Goal: Transaction & Acquisition: Purchase product/service

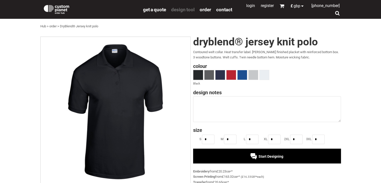
click at [175, 10] on span "design tool" at bounding box center [183, 10] width 24 height 6
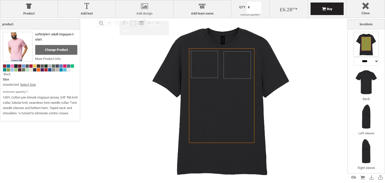
click at [142, 7] on div at bounding box center [144, 7] width 52 height 9
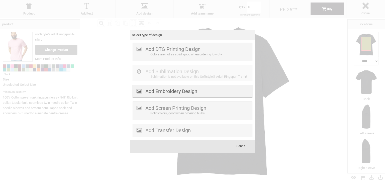
click at [154, 90] on label "Add Embroidery Design" at bounding box center [171, 91] width 52 height 6
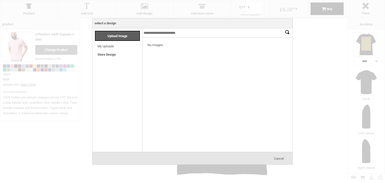
click at [279, 159] on span "Cancel" at bounding box center [279, 159] width 10 height 4
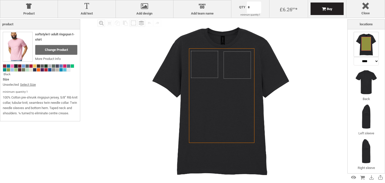
click at [278, 75] on img at bounding box center [222, 100] width 164 height 164
click at [364, 119] on img at bounding box center [365, 116] width 25 height 25
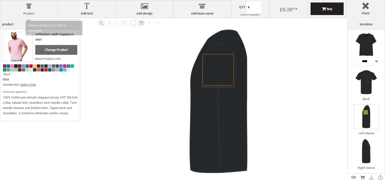
click at [31, 7] on div at bounding box center [29, 7] width 52 height 9
click at [27, 8] on div at bounding box center [29, 7] width 52 height 9
